Goal: Task Accomplishment & Management: Use online tool/utility

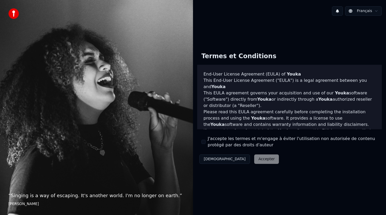
click at [204, 143] on button "J'accepte les termes et m'engage à éviter l'utilisation non autorisée de conten…" at bounding box center [203, 142] width 4 height 4
click at [254, 157] on button "Accepter" at bounding box center [266, 158] width 25 height 9
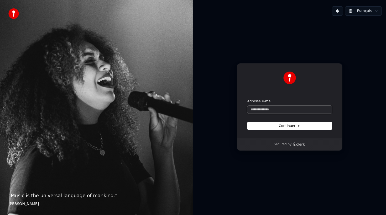
click at [257, 108] on input "Adresse e-mail" at bounding box center [289, 110] width 84 height 8
click at [247, 99] on button "submit" at bounding box center [247, 99] width 0 height 0
type input "**********"
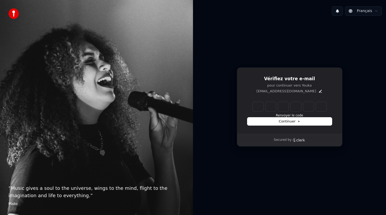
click at [256, 106] on input "Enter verification code" at bounding box center [289, 106] width 73 height 9
paste input "******"
type input "******"
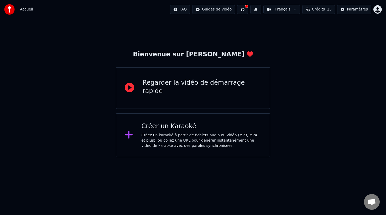
click at [131, 135] on icon at bounding box center [129, 135] width 8 height 8
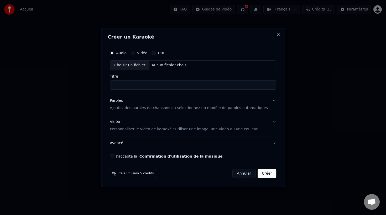
click at [156, 54] on button "URL" at bounding box center [153, 53] width 4 height 4
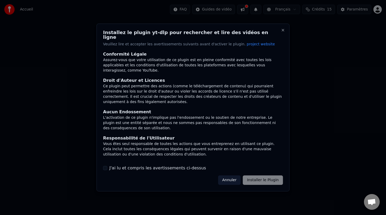
click at [132, 165] on label "J'ai lu et compris les avertissements ci-dessus" at bounding box center [157, 168] width 97 height 6
click at [107, 166] on button "J'ai lu et compris les avertissements ci-dessus" at bounding box center [105, 168] width 4 height 4
click at [253, 178] on button "Installer le Plugin" at bounding box center [263, 179] width 40 height 9
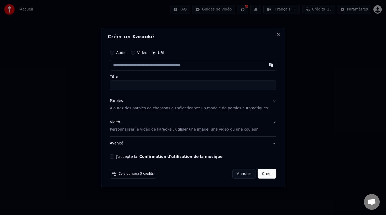
paste input "**********"
type input "**********"
click at [146, 85] on input "Titre" at bounding box center [193, 85] width 166 height 9
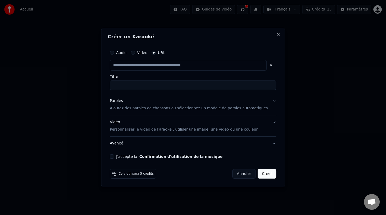
type input "**********"
click at [267, 101] on button "Paroles Ajoutez des paroles de chansons ou sélectionnez un modèle de paroles au…" at bounding box center [193, 104] width 166 height 21
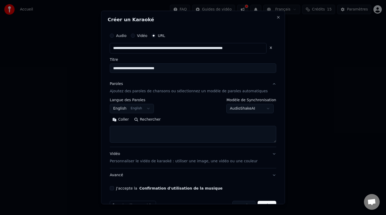
click at [152, 110] on button "English English" at bounding box center [132, 108] width 44 height 9
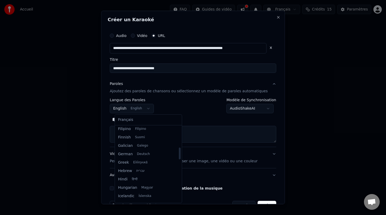
scroll to position [133, 0]
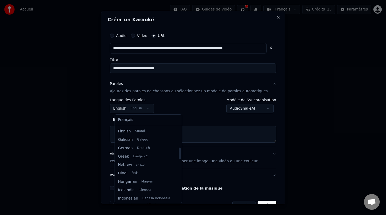
select select "**"
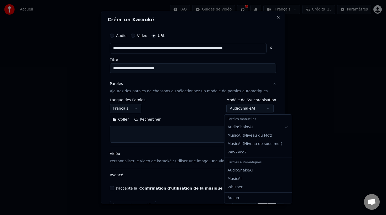
click at [266, 111] on body "**********" at bounding box center [193, 78] width 386 height 157
select select "**********"
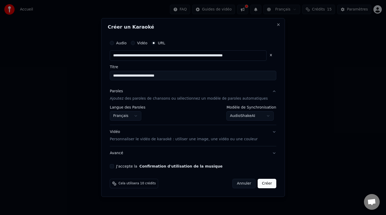
click at [266, 132] on button "Vidéo Personnaliser le vidéo de karaoké : utiliser une image, une vidéo ou une …" at bounding box center [193, 135] width 166 height 21
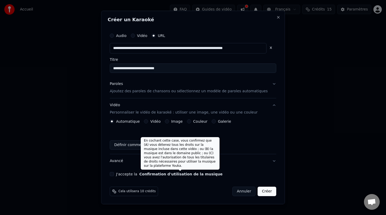
click at [161, 175] on button "Confirmation d'utilisation de la musique" at bounding box center [180, 174] width 83 height 4
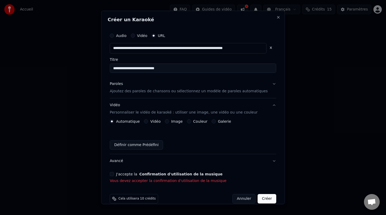
click at [114, 173] on button "J'accepte la Confirmation d'utilisation de la musique" at bounding box center [112, 174] width 4 height 4
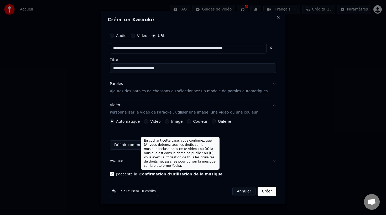
scroll to position [1, 0]
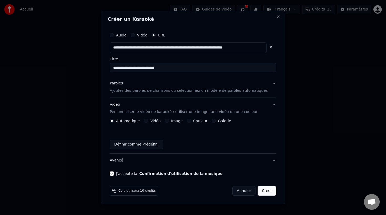
click at [261, 189] on button "Créer" at bounding box center [267, 190] width 18 height 9
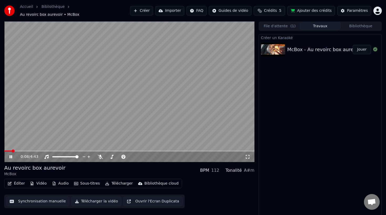
click at [174, 105] on video at bounding box center [129, 92] width 250 height 141
click at [9, 155] on icon at bounding box center [10, 157] width 3 height 4
click at [246, 155] on icon at bounding box center [247, 157] width 5 height 4
click at [177, 108] on video at bounding box center [129, 92] width 250 height 141
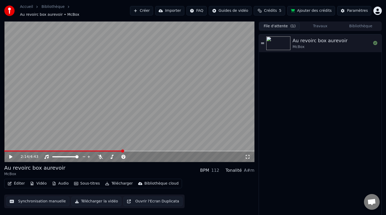
click at [274, 25] on button "File d'attente ( 1 )" at bounding box center [279, 26] width 40 height 8
click at [313, 23] on button "Travaux" at bounding box center [320, 26] width 40 height 8
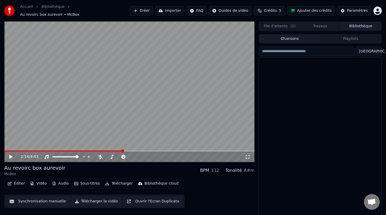
click at [355, 26] on button "Bibliothèque" at bounding box center [360, 26] width 40 height 8
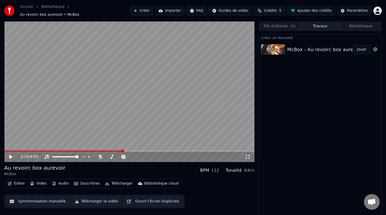
click at [318, 26] on button "Travaux" at bounding box center [320, 26] width 40 height 8
click at [9, 152] on div "2:14 / 4:43" at bounding box center [129, 157] width 250 height 10
click at [9, 151] on span at bounding box center [6, 151] width 5 height 1
click at [12, 155] on icon at bounding box center [14, 157] width 12 height 4
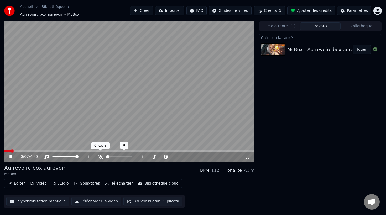
click at [101, 155] on icon at bounding box center [100, 157] width 5 height 4
click at [52, 151] on span at bounding box center [129, 151] width 250 height 1
click at [100, 155] on icon at bounding box center [100, 157] width 3 height 4
click at [100, 155] on icon at bounding box center [100, 157] width 5 height 4
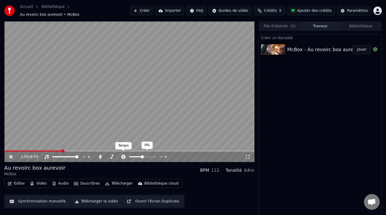
click at [123, 155] on icon at bounding box center [123, 157] width 5 height 4
click at [125, 154] on div at bounding box center [144, 156] width 47 height 5
click at [142, 155] on span at bounding box center [142, 156] width 3 height 3
click at [106, 82] on video at bounding box center [129, 92] width 250 height 141
click at [143, 10] on button "Créer" at bounding box center [141, 10] width 23 height 9
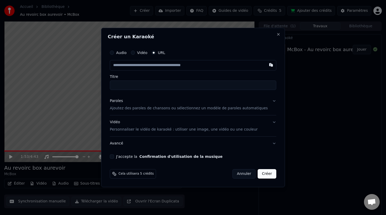
paste input "**********"
type input "**********"
click at [136, 83] on input "Titre" at bounding box center [193, 85] width 166 height 9
type input "**********"
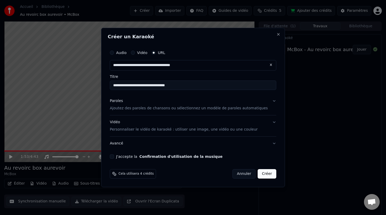
click at [268, 102] on button "Paroles Ajoutez des paroles de chansons ou sélectionnez un modèle de paroles au…" at bounding box center [193, 104] width 166 height 21
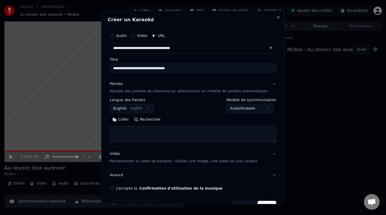
click at [266, 108] on body "**********" at bounding box center [193, 107] width 386 height 215
click at [152, 111] on body "**********" at bounding box center [193, 107] width 386 height 215
click at [152, 109] on body "**********" at bounding box center [193, 107] width 386 height 215
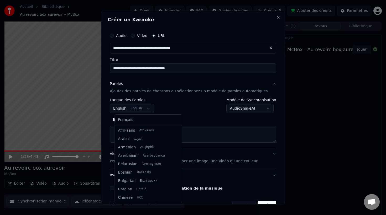
scroll to position [42, 0]
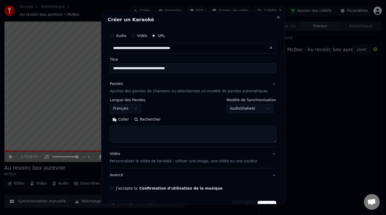
click at [210, 120] on div "Coller Rechercher" at bounding box center [193, 119] width 166 height 8
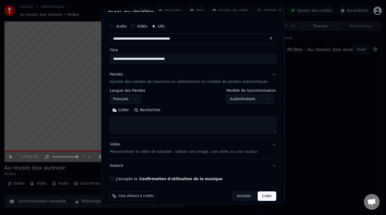
scroll to position [9, 0]
click at [114, 180] on button "J'accepte la Confirmation d'utilisation de la musique" at bounding box center [112, 179] width 4 height 4
click at [259, 199] on button "Créer" at bounding box center [267, 196] width 18 height 9
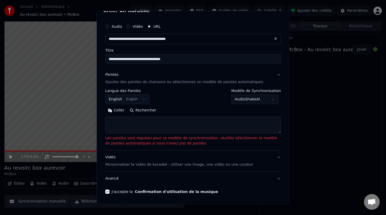
click at [179, 129] on textarea at bounding box center [192, 125] width 175 height 17
click at [130, 98] on body "**********" at bounding box center [193, 107] width 386 height 215
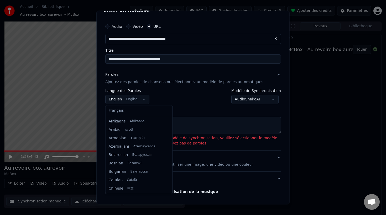
scroll to position [42, 0]
select select "**"
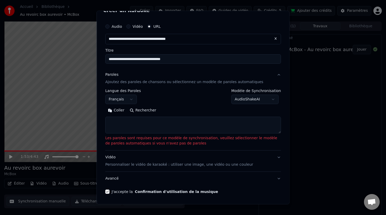
click at [265, 97] on body "**********" at bounding box center [193, 107] width 386 height 215
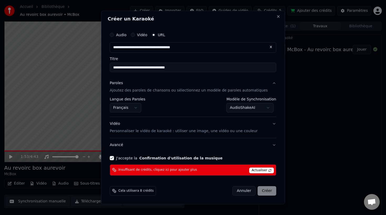
scroll to position [0, 0]
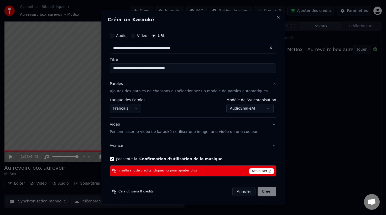
click at [264, 110] on body "**********" at bounding box center [193, 107] width 386 height 215
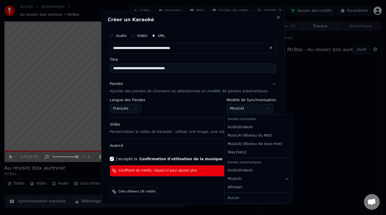
click at [262, 113] on body "**********" at bounding box center [193, 107] width 386 height 215
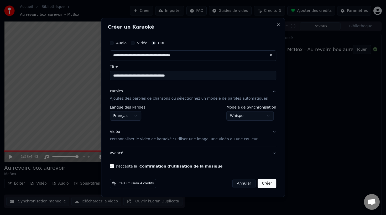
click at [258, 183] on button "Créer" at bounding box center [267, 183] width 18 height 9
select select "**********"
select select
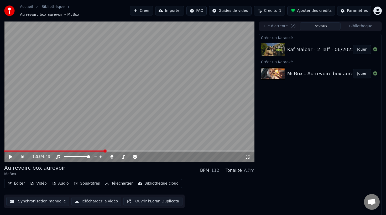
click at [274, 47] on img at bounding box center [273, 50] width 24 height 14
click at [362, 47] on button "Jouer" at bounding box center [361, 49] width 18 height 9
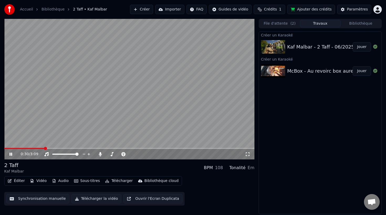
click at [57, 146] on video at bounding box center [129, 89] width 250 height 141
click at [65, 146] on video at bounding box center [129, 89] width 250 height 141
click at [67, 147] on video at bounding box center [129, 89] width 250 height 141
click at [76, 148] on span at bounding box center [129, 148] width 250 height 1
click at [10, 152] on icon at bounding box center [14, 154] width 12 height 4
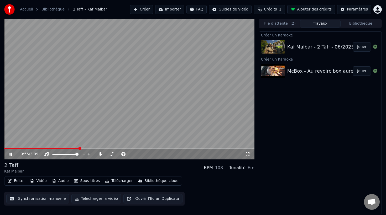
click at [27, 196] on button "Synchronisation manuelle" at bounding box center [37, 198] width 63 height 9
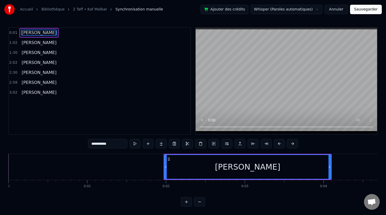
click at [236, 166] on div "Jean-Ricard" at bounding box center [247, 167] width 65 height 12
click at [135, 142] on button at bounding box center [134, 143] width 11 height 9
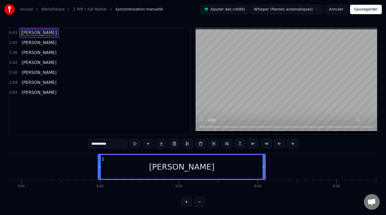
scroll to position [0, 67]
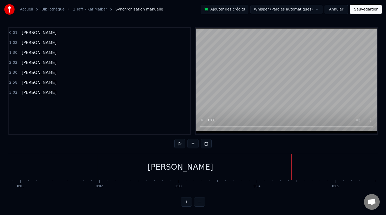
click at [291, 168] on div at bounding box center [291, 167] width 0 height 26
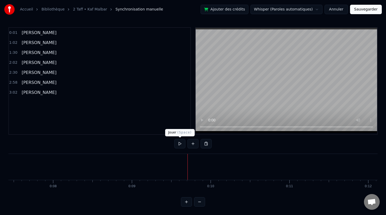
click at [179, 143] on button at bounding box center [179, 143] width 11 height 9
click at [194, 146] on button at bounding box center [192, 143] width 11 height 9
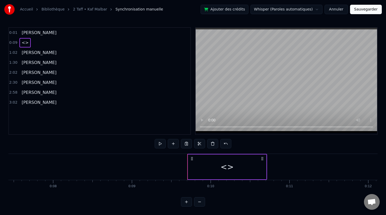
click at [225, 168] on div "<>" at bounding box center [226, 167] width 13 height 12
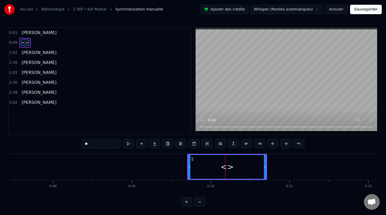
click at [228, 167] on div "<>" at bounding box center [226, 167] width 13 height 12
click at [188, 164] on div "<>" at bounding box center [227, 166] width 79 height 25
click at [189, 164] on div at bounding box center [189, 167] width 2 height 24
click at [142, 145] on button at bounding box center [141, 143] width 11 height 9
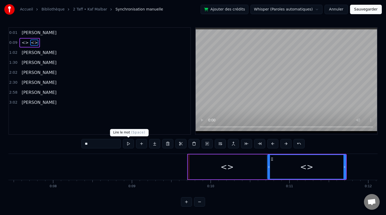
click at [129, 143] on button at bounding box center [128, 143] width 11 height 9
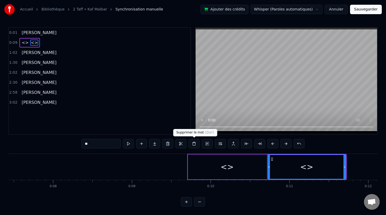
click at [195, 146] on button at bounding box center [193, 143] width 11 height 9
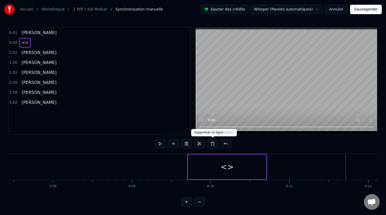
click at [212, 145] on button at bounding box center [212, 143] width 11 height 9
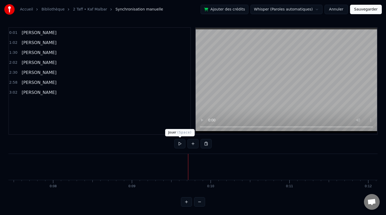
click at [180, 143] on button at bounding box center [179, 143] width 11 height 9
click at [188, 202] on button at bounding box center [186, 201] width 11 height 9
click at [180, 145] on button at bounding box center [179, 143] width 11 height 9
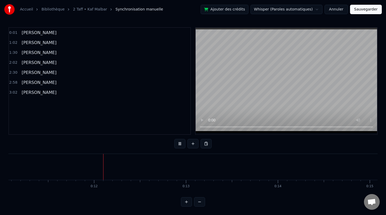
click at [180, 145] on button at bounding box center [179, 143] width 11 height 9
click at [177, 146] on button at bounding box center [179, 143] width 11 height 9
click at [193, 146] on button at bounding box center [192, 143] width 11 height 9
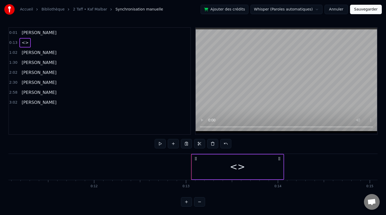
click at [278, 160] on icon at bounding box center [279, 159] width 4 height 4
click at [236, 167] on div "<>" at bounding box center [236, 167] width 15 height 14
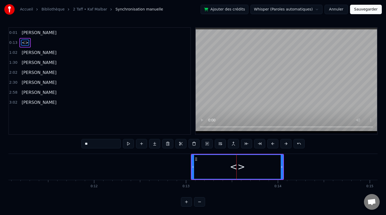
click at [236, 167] on div "<>" at bounding box center [236, 167] width 15 height 14
click at [87, 145] on input "**" at bounding box center [100, 143] width 39 height 9
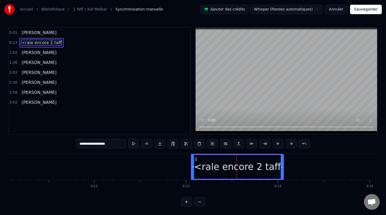
type input "**********"
click at [191, 163] on div "<rale encore 2 taff" at bounding box center [237, 167] width 93 height 26
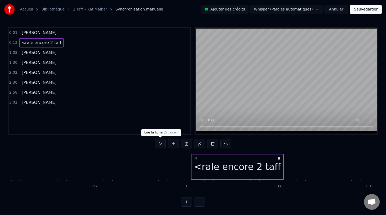
click at [162, 143] on button at bounding box center [159, 143] width 11 height 9
drag, startPoint x: 248, startPoint y: 174, endPoint x: 231, endPoint y: 173, distance: 17.6
click at [231, 173] on div "<rale encore 2 taff" at bounding box center [236, 166] width 91 height 25
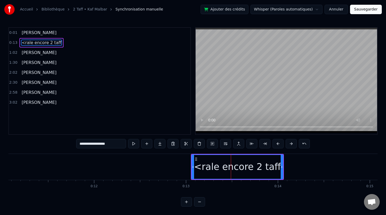
drag, startPoint x: 234, startPoint y: 167, endPoint x: 206, endPoint y: 164, distance: 28.4
click at [206, 164] on div "<rale encore 2 taff" at bounding box center [237, 167] width 87 height 14
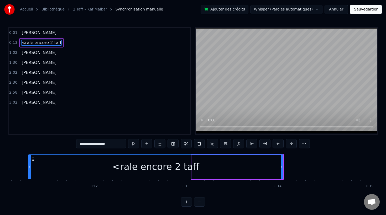
drag, startPoint x: 193, startPoint y: 166, endPoint x: 30, endPoint y: 152, distance: 163.7
click at [30, 152] on div "**********" at bounding box center [192, 116] width 369 height 179
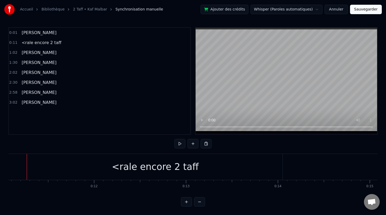
scroll to position [0, 1008]
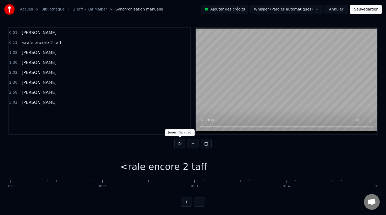
click at [175, 143] on button at bounding box center [179, 143] width 11 height 9
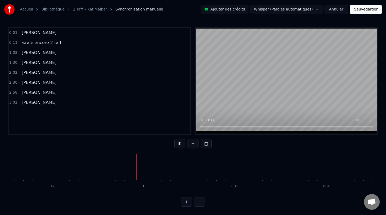
scroll to position [0, 1562]
click at [177, 144] on button at bounding box center [179, 143] width 11 height 9
click at [207, 167] on div "<rale encore 2 taff" at bounding box center [254, 167] width 254 height 26
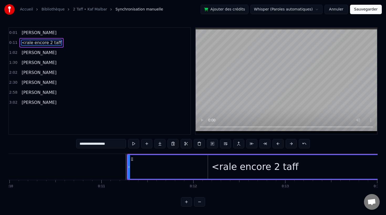
drag, startPoint x: 230, startPoint y: 168, endPoint x: 250, endPoint y: 168, distance: 20.2
click at [250, 168] on div "<rale encore 2 taff" at bounding box center [254, 167] width 87 height 14
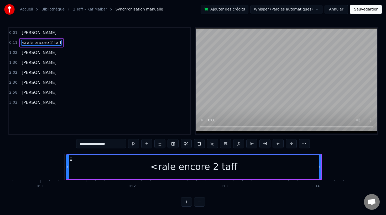
scroll to position [0, 977]
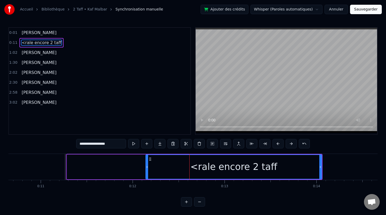
drag, startPoint x: 68, startPoint y: 167, endPoint x: 146, endPoint y: 169, distance: 78.7
click at [146, 169] on icon at bounding box center [147, 167] width 2 height 4
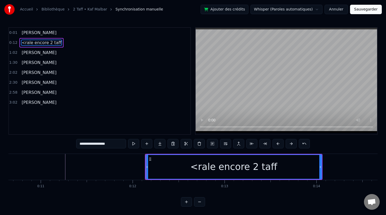
drag, startPoint x: 230, startPoint y: 169, endPoint x: 217, endPoint y: 167, distance: 13.5
click at [217, 167] on div "<rale encore 2 taff" at bounding box center [233, 167] width 87 height 14
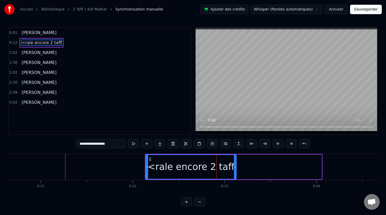
drag, startPoint x: 320, startPoint y: 166, endPoint x: 235, endPoint y: 164, distance: 85.0
click at [235, 164] on div at bounding box center [235, 167] width 2 height 24
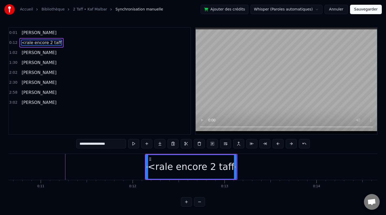
click at [235, 167] on icon at bounding box center [235, 167] width 2 height 4
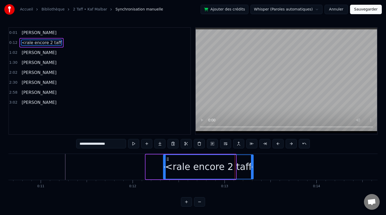
drag, startPoint x: 150, startPoint y: 159, endPoint x: 167, endPoint y: 159, distance: 17.6
click at [167, 159] on icon at bounding box center [167, 159] width 4 height 4
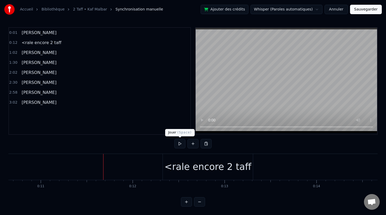
click at [179, 143] on button at bounding box center [179, 143] width 11 height 9
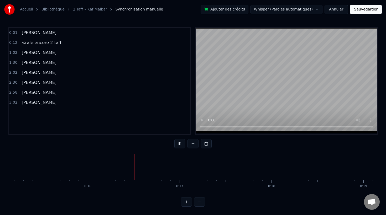
scroll to position [0, 1382]
click at [180, 144] on button at bounding box center [179, 143] width 11 height 9
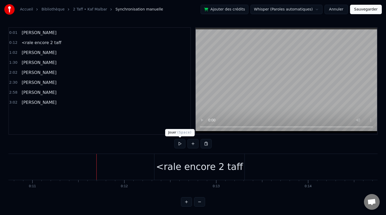
click at [180, 145] on button at bounding box center [179, 143] width 11 height 9
click at [172, 166] on div "<rale encore 2 taff" at bounding box center [199, 167] width 87 height 14
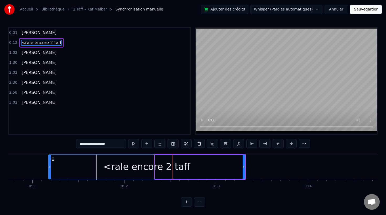
drag, startPoint x: 156, startPoint y: 167, endPoint x: 50, endPoint y: 163, distance: 106.0
click at [50, 163] on div at bounding box center [50, 167] width 2 height 24
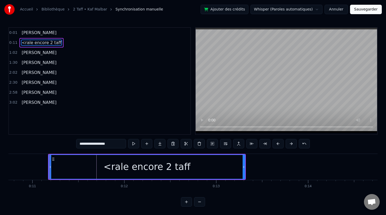
click at [167, 168] on div "<rale encore 2 taff" at bounding box center [146, 167] width 87 height 14
click at [170, 168] on div "<rale encore 2 taff" at bounding box center [146, 167] width 87 height 14
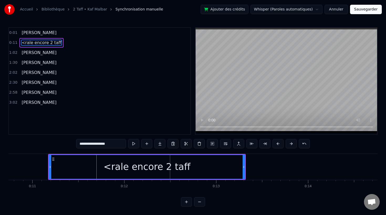
click at [105, 143] on input "**********" at bounding box center [101, 143] width 50 height 9
click at [183, 169] on div "<rale encore 2 taff" at bounding box center [146, 167] width 195 height 24
click at [104, 146] on input "**********" at bounding box center [100, 143] width 97 height 9
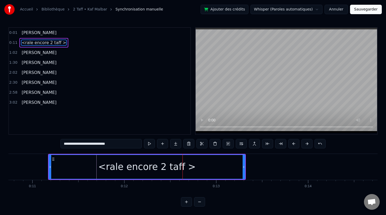
click at [108, 145] on input "**********" at bounding box center [100, 143] width 81 height 9
type input "**********"
click at [167, 168] on div "<rale encore 2 taff >" at bounding box center [146, 167] width 97 height 14
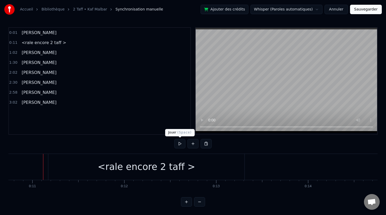
click at [181, 142] on button at bounding box center [179, 143] width 11 height 9
drag, startPoint x: 160, startPoint y: 169, endPoint x: 169, endPoint y: 169, distance: 8.4
click at [169, 169] on div "<rale encore 2 taff >" at bounding box center [146, 167] width 97 height 14
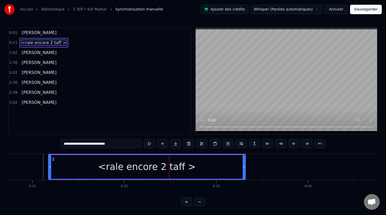
drag, startPoint x: 173, startPoint y: 165, endPoint x: 186, endPoint y: 165, distance: 12.9
click at [186, 165] on div "<rale encore 2 taff >" at bounding box center [146, 167] width 195 height 24
drag, startPoint x: 183, startPoint y: 154, endPoint x: 205, endPoint y: 154, distance: 21.8
click at [205, 154] on div "<rale encore 2 taff >" at bounding box center [146, 167] width 197 height 26
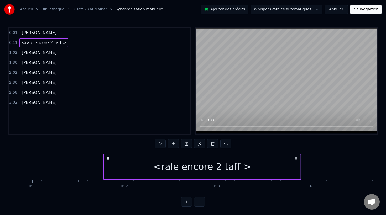
drag, startPoint x: 240, startPoint y: 159, endPoint x: 296, endPoint y: 160, distance: 55.3
click at [296, 160] on icon at bounding box center [296, 159] width 4 height 4
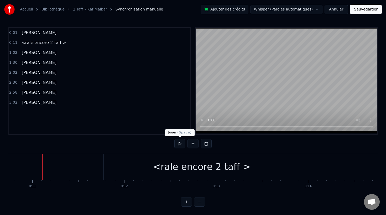
click at [180, 144] on button at bounding box center [179, 143] width 11 height 9
click at [180, 145] on button at bounding box center [179, 143] width 11 height 9
click at [170, 169] on div "<rale encore 2 taff >" at bounding box center [201, 167] width 97 height 14
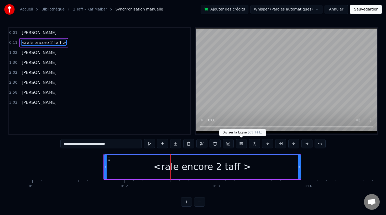
click at [240, 145] on button at bounding box center [241, 143] width 11 height 9
click at [184, 167] on div "<rale encore 2 taff >" at bounding box center [201, 167] width 97 height 14
click at [241, 143] on button at bounding box center [241, 143] width 11 height 9
drag, startPoint x: 216, startPoint y: 175, endPoint x: 227, endPoint y: 173, distance: 11.4
click at [227, 173] on div "<rale encore 2 taff >" at bounding box center [201, 167] width 195 height 24
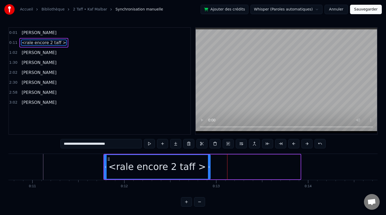
drag, startPoint x: 298, startPoint y: 168, endPoint x: 209, endPoint y: 164, distance: 89.8
click at [209, 164] on div at bounding box center [209, 167] width 2 height 24
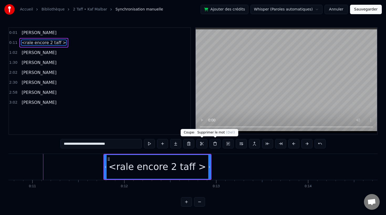
click at [213, 143] on button at bounding box center [214, 143] width 11 height 9
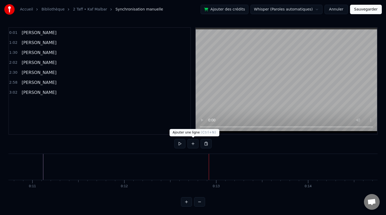
click at [193, 146] on button at bounding box center [192, 143] width 11 height 9
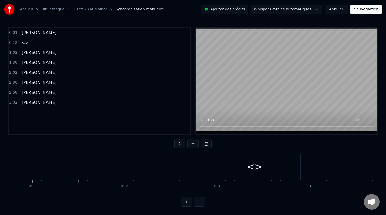
drag, startPoint x: 256, startPoint y: 169, endPoint x: 229, endPoint y: 164, distance: 27.1
click at [229, 164] on div "<>" at bounding box center [254, 167] width 91 height 26
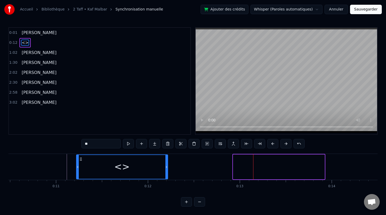
scroll to position [0, 962]
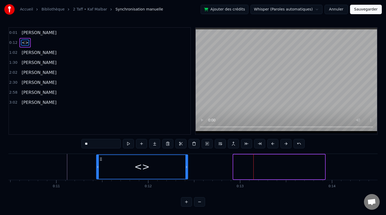
drag, startPoint x: 213, startPoint y: 159, endPoint x: 100, endPoint y: 147, distance: 113.4
click at [100, 147] on div "0:01 Jean-Ricard 0:12 <> 1:02 Jean-Ricard 1:30 Jean-Ricard 2:02 Jean-Ricard 2:3…" at bounding box center [192, 116] width 369 height 179
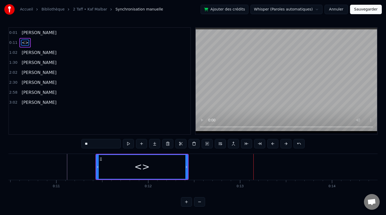
click at [142, 167] on div "<>" at bounding box center [141, 167] width 15 height 14
